Goal: Task Accomplishment & Management: Manage account settings

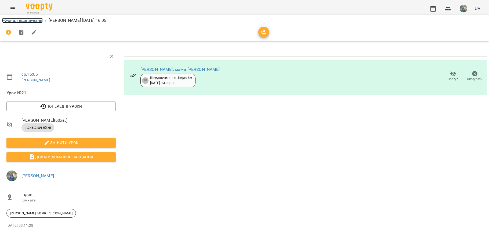
click at [11, 20] on link "Журнал відвідувань" at bounding box center [22, 20] width 41 height 5
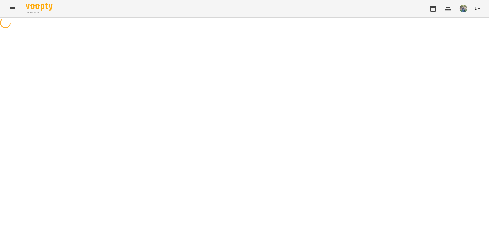
click at [11, 8] on icon "Menu" at bounding box center [12, 8] width 5 height 3
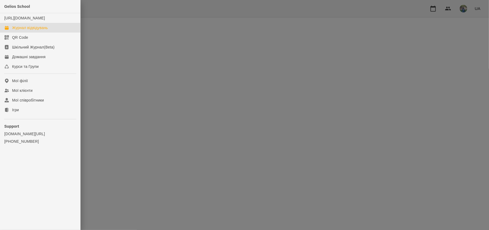
click at [24, 33] on link "Журнал відвідувань" at bounding box center [40, 28] width 80 height 10
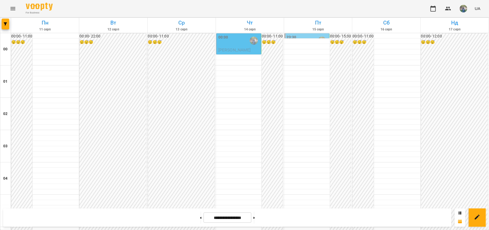
click at [233, 43] on div "00:00" at bounding box center [240, 40] width 42 height 12
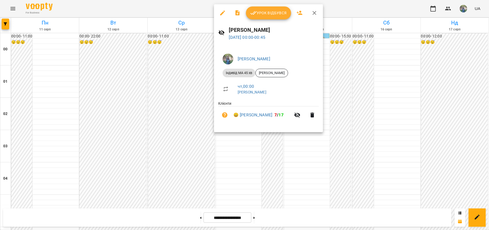
click at [250, 161] on div at bounding box center [244, 115] width 489 height 230
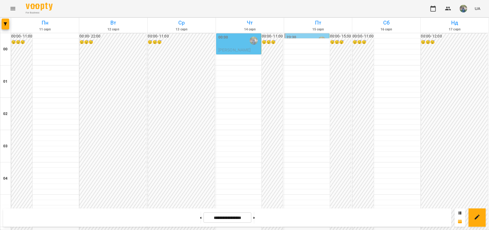
scroll to position [530, 0]
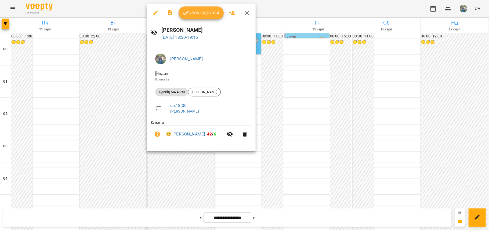
click at [95, 111] on div at bounding box center [244, 115] width 489 height 230
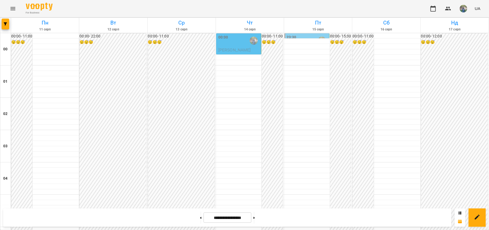
scroll to position [601, 0]
click at [255, 218] on button at bounding box center [254, 217] width 1 height 12
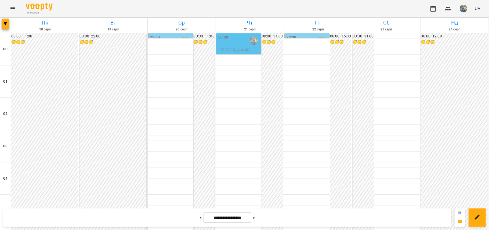
scroll to position [279, 0]
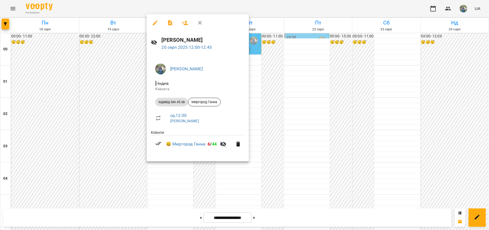
click at [173, 167] on div at bounding box center [244, 115] width 489 height 230
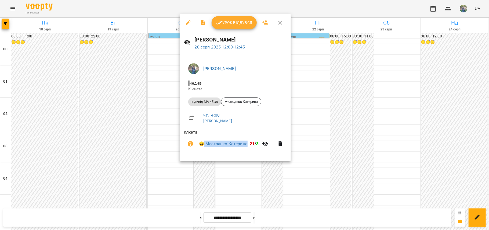
drag, startPoint x: 205, startPoint y: 137, endPoint x: 248, endPoint y: 142, distance: 44.1
click at [248, 142] on li "😀 Мезгодько [PERSON_NAME] 21 / 3" at bounding box center [235, 143] width 103 height 17
copy link "Мезгодько Катерина"
click at [262, 217] on div at bounding box center [244, 115] width 489 height 230
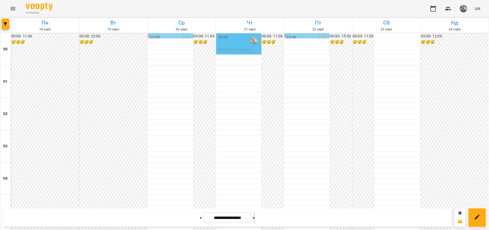
click at [255, 217] on icon at bounding box center [254, 217] width 1 height 2
type input "**********"
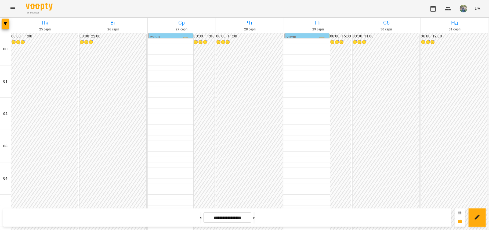
scroll to position [386, 0]
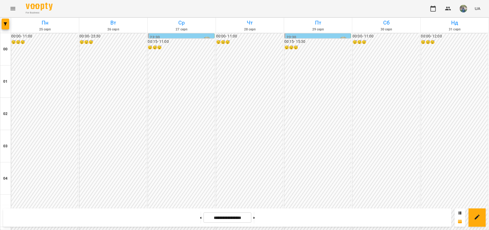
scroll to position [466, 0]
click at [200, 220] on button at bounding box center [200, 217] width 1 height 12
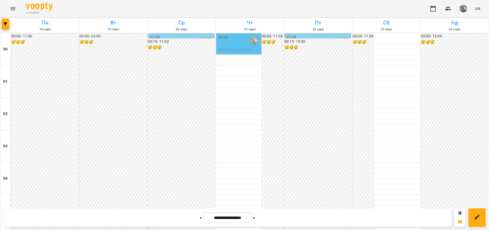
scroll to position [251, 0]
click at [200, 219] on button at bounding box center [200, 217] width 1 height 12
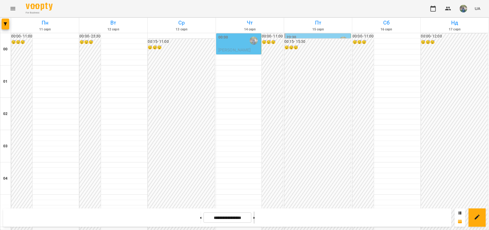
click at [255, 220] on button at bounding box center [254, 217] width 1 height 12
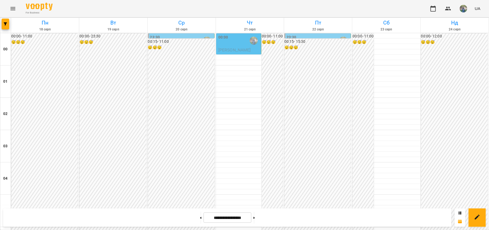
scroll to position [502, 0]
click at [200, 218] on button at bounding box center [200, 217] width 1 height 12
type input "**********"
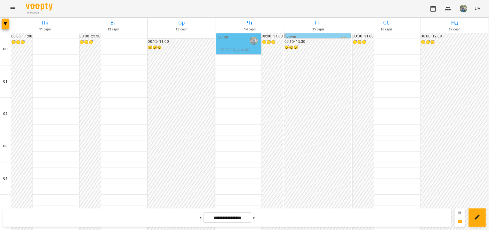
scroll to position [394, 0]
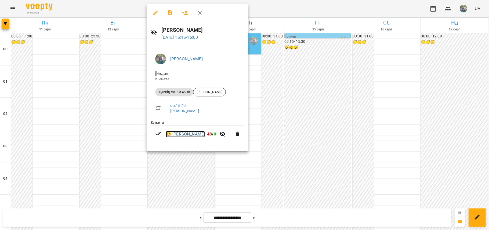
click at [179, 135] on link "😀 Лапко Давид" at bounding box center [185, 134] width 39 height 6
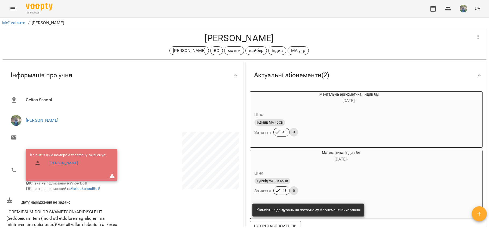
click at [10, 5] on button "Menu" at bounding box center [12, 8] width 13 height 13
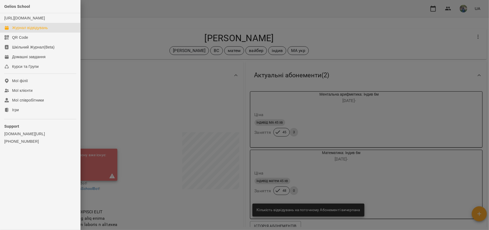
click at [19, 30] on div "Журнал відвідувань" at bounding box center [30, 27] width 36 height 5
